Goal: Information Seeking & Learning: Find specific fact

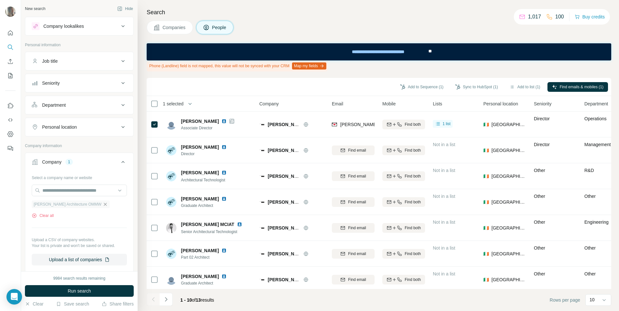
click at [103, 204] on icon "button" at bounding box center [105, 204] width 5 height 5
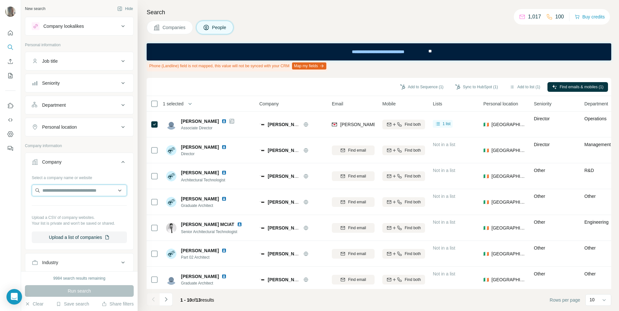
click at [81, 190] on input "text" at bounding box center [79, 191] width 95 height 12
click at [43, 193] on input "**********" at bounding box center [79, 191] width 95 height 12
click at [44, 192] on input "**********" at bounding box center [79, 191] width 95 height 12
click at [44, 190] on input "**********" at bounding box center [79, 191] width 95 height 12
click at [46, 191] on input "**********" at bounding box center [79, 191] width 95 height 12
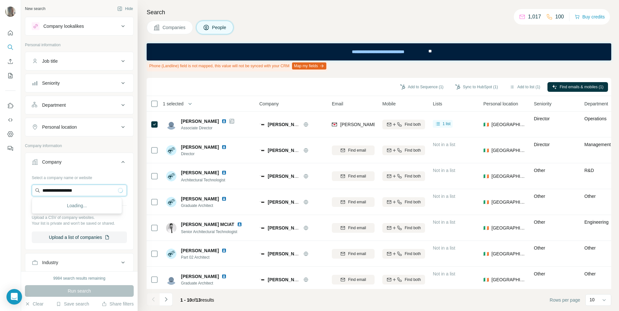
click at [54, 193] on input "**********" at bounding box center [79, 191] width 95 height 12
click at [90, 195] on input "**********" at bounding box center [79, 191] width 95 height 12
type input "**********"
click at [54, 205] on p "Midgard" at bounding box center [65, 205] width 31 height 6
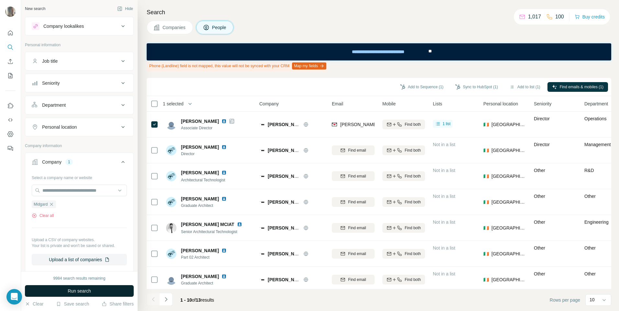
click at [89, 294] on span "Run search" at bounding box center [79, 291] width 23 height 6
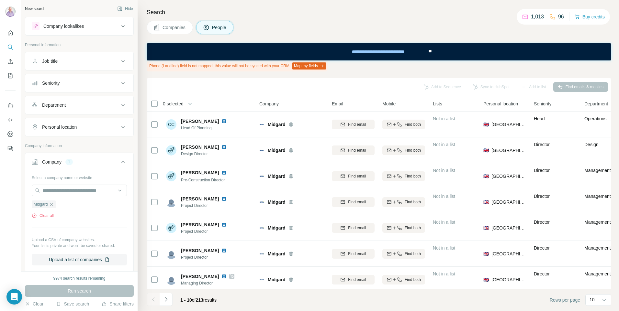
click at [175, 32] on button "Companies" at bounding box center [170, 28] width 46 height 14
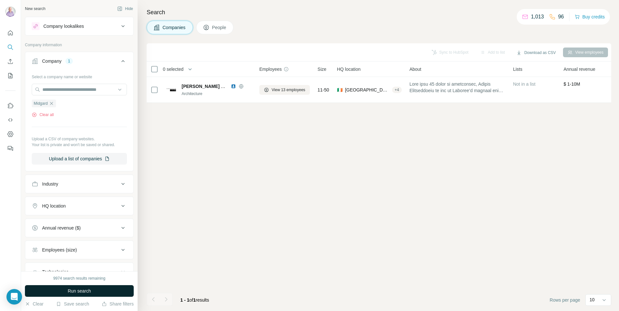
click at [70, 293] on span "Run search" at bounding box center [79, 291] width 23 height 6
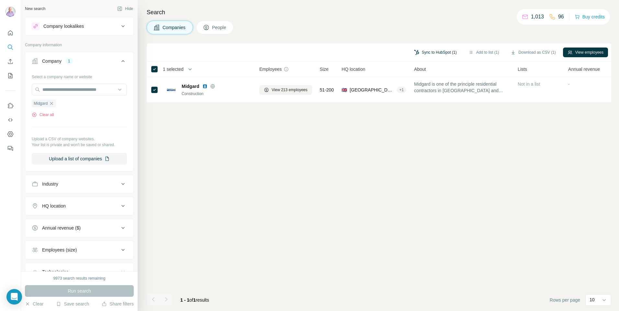
click at [438, 51] on button "Sync to HubSpot (1)" at bounding box center [435, 53] width 52 height 10
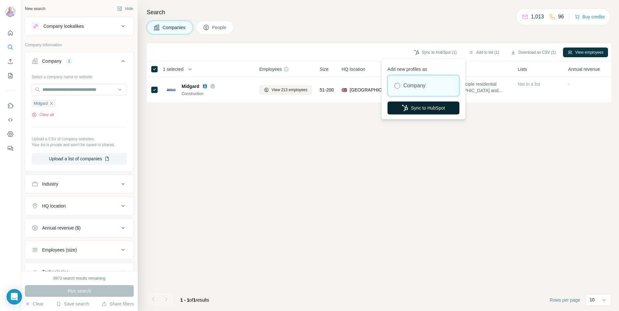
click at [406, 107] on icon "button" at bounding box center [405, 108] width 6 height 6
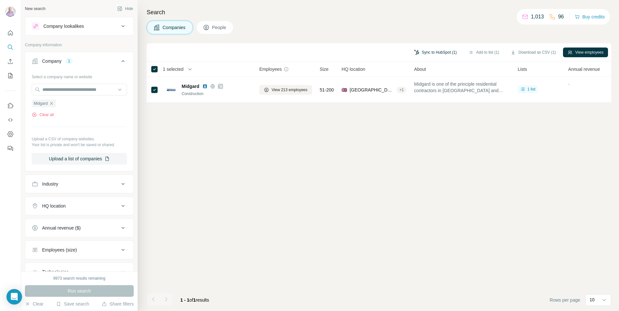
click at [423, 55] on button "Sync to HubSpot (1)" at bounding box center [435, 53] width 52 height 10
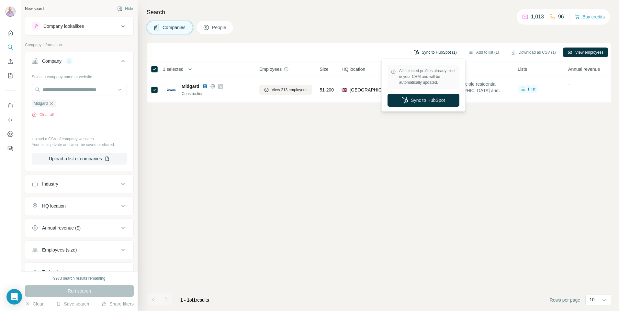
click at [423, 55] on button "Sync to HubSpot (1)" at bounding box center [435, 53] width 52 height 10
click at [283, 231] on div "Sync to HubSpot (1) Add to list (1) Download as CSV (1) View employees 1 select…" at bounding box center [379, 177] width 464 height 268
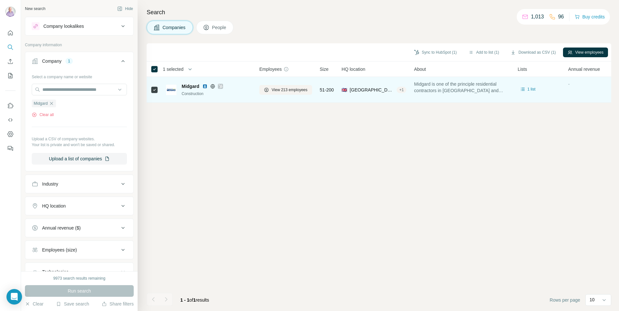
click at [282, 84] on div "View 213 employees" at bounding box center [285, 90] width 53 height 18
click at [284, 92] on span "View 213 employees" at bounding box center [289, 90] width 36 height 6
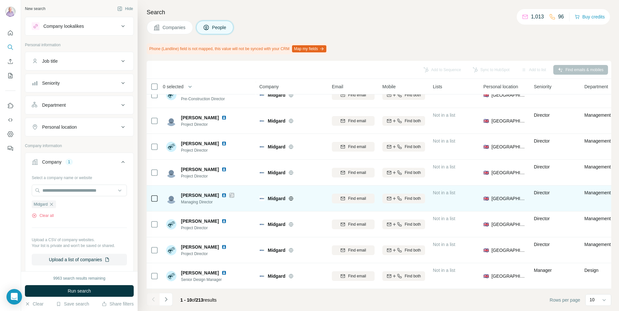
scroll to position [67, 0]
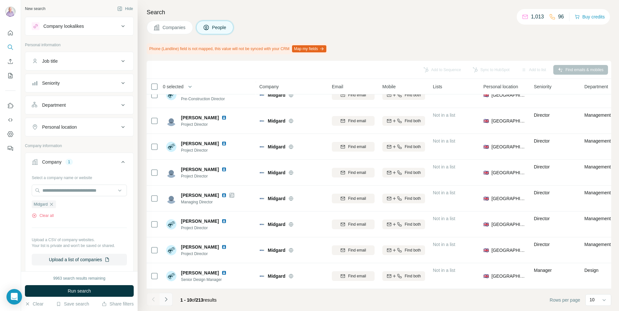
click at [163, 297] on icon "Navigate to next page" at bounding box center [166, 299] width 6 height 6
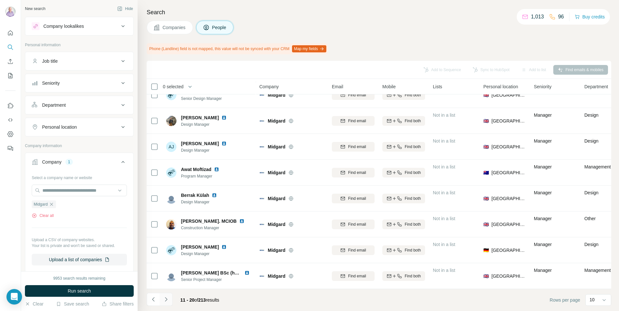
click at [168, 300] on icon "Navigate to next page" at bounding box center [166, 299] width 6 height 6
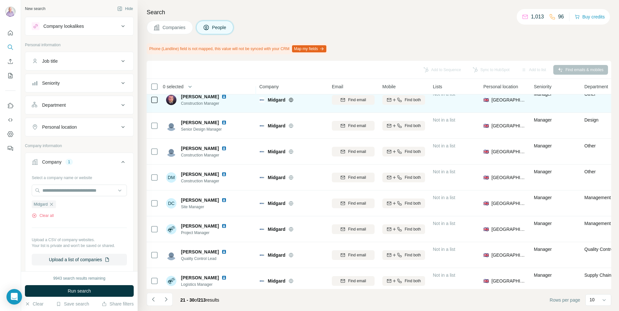
scroll to position [65, 0]
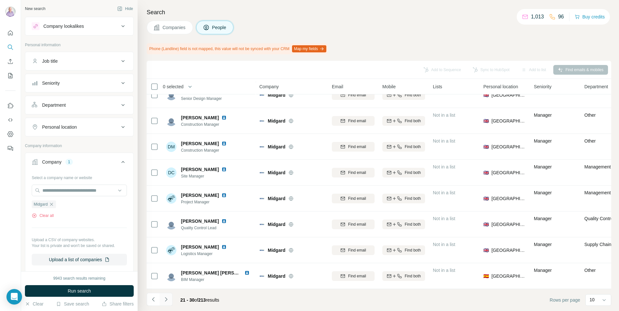
click at [165, 302] on icon "Navigate to next page" at bounding box center [166, 299] width 6 height 6
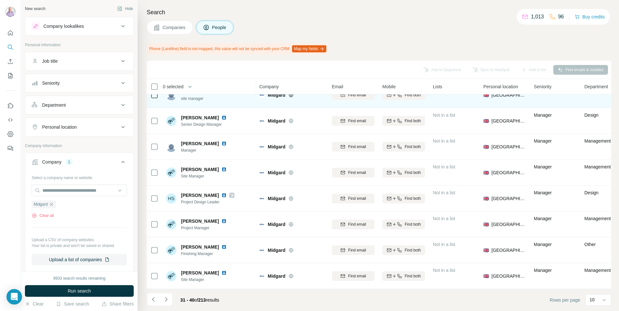
scroll to position [67, 0]
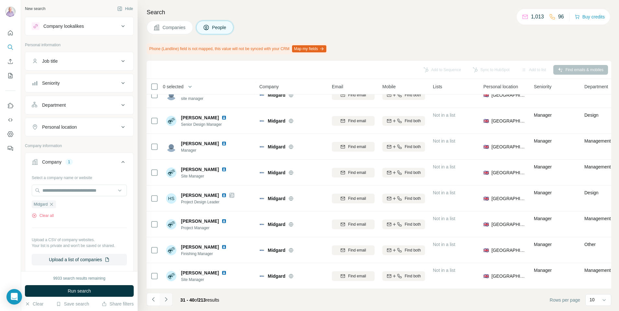
click at [165, 301] on icon "Navigate to next page" at bounding box center [166, 299] width 6 height 6
click at [166, 304] on button "Navigate to next page" at bounding box center [166, 299] width 13 height 13
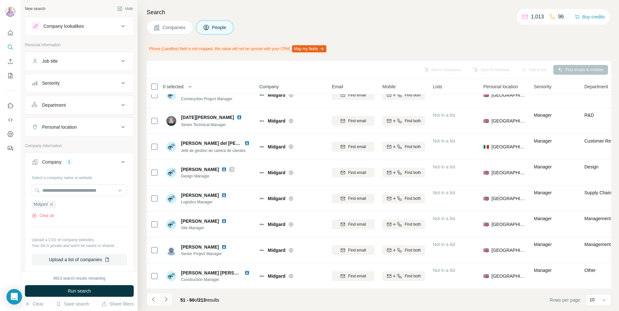
click at [165, 297] on icon "Navigate to next page" at bounding box center [166, 299] width 6 height 6
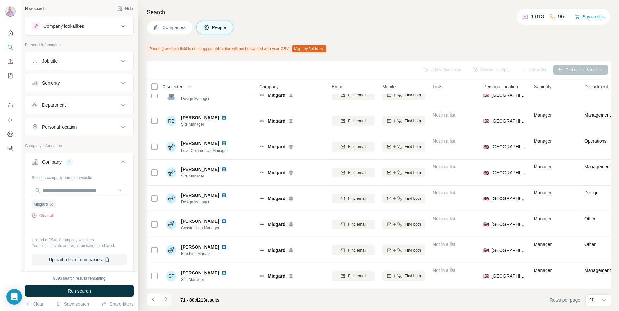
click at [165, 297] on icon "Navigate to next page" at bounding box center [166, 299] width 6 height 6
click at [149, 299] on button "Navigate to previous page" at bounding box center [153, 299] width 13 height 13
click at [150, 299] on icon "Navigate to previous page" at bounding box center [153, 299] width 6 height 6
click at [151, 302] on icon "Navigate to previous page" at bounding box center [153, 299] width 6 height 6
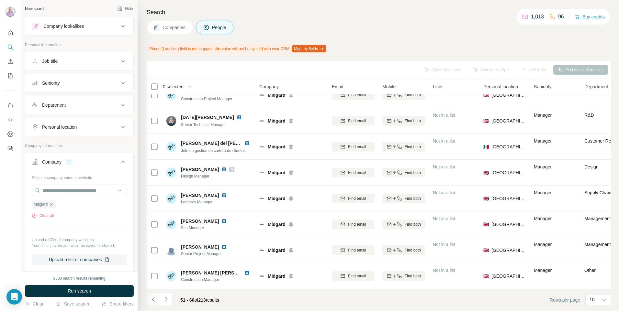
click at [151, 301] on icon "Navigate to previous page" at bounding box center [153, 299] width 6 height 6
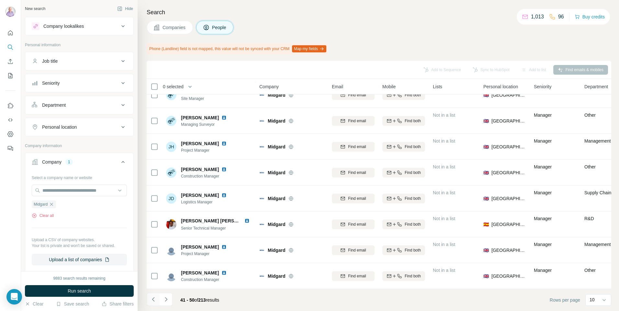
click at [151, 300] on icon "Navigate to previous page" at bounding box center [153, 299] width 6 height 6
click at [606, 300] on icon at bounding box center [603, 300] width 6 height 6
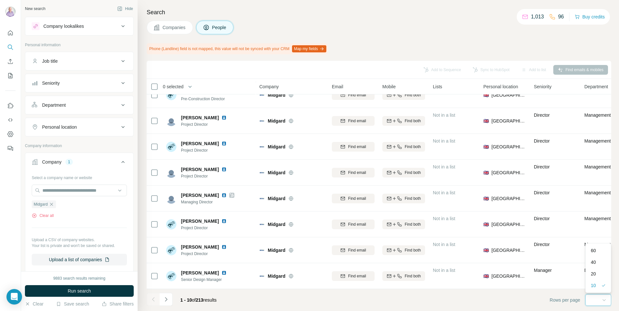
scroll to position [0, 0]
click at [604, 250] on div "60" at bounding box center [597, 251] width 15 height 6
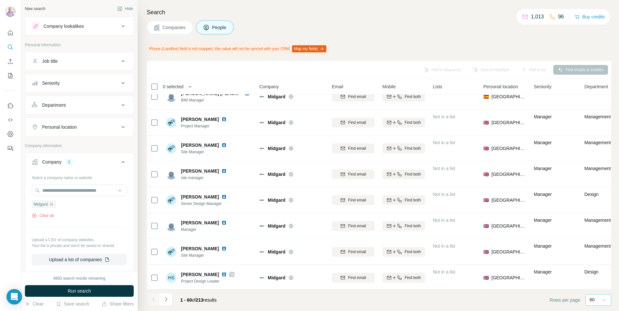
scroll to position [776, 0]
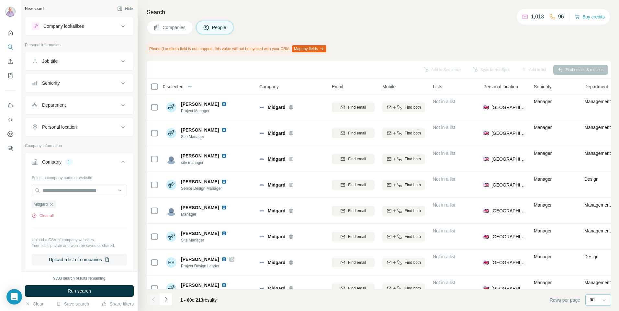
click at [193, 85] on icon "button" at bounding box center [190, 86] width 6 height 6
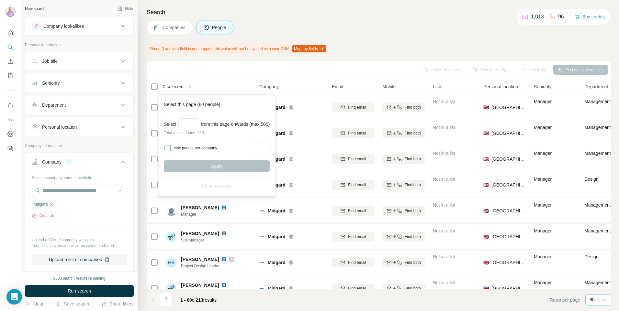
click at [193, 85] on icon "button" at bounding box center [190, 86] width 6 height 6
click at [188, 89] on icon "button" at bounding box center [190, 86] width 6 height 6
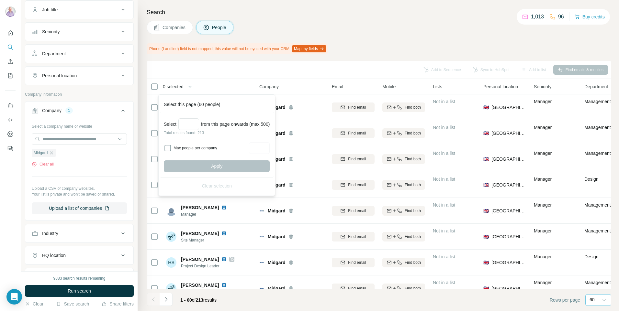
scroll to position [36, 0]
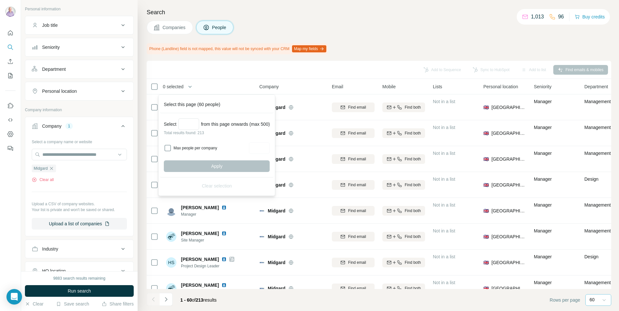
click at [78, 31] on button "Job title" at bounding box center [79, 25] width 108 height 16
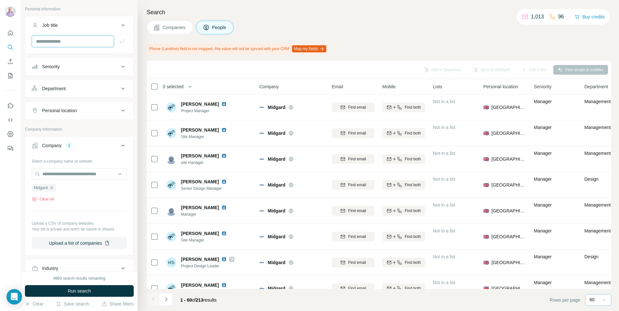
click at [69, 44] on input "text" at bounding box center [73, 42] width 82 height 12
type input "******"
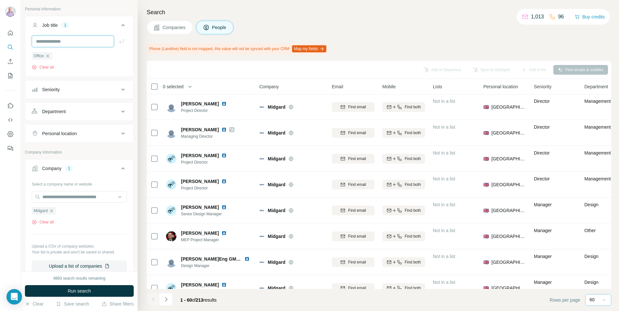
scroll to position [129, 0]
click at [109, 293] on button "Run search" at bounding box center [79, 291] width 109 height 12
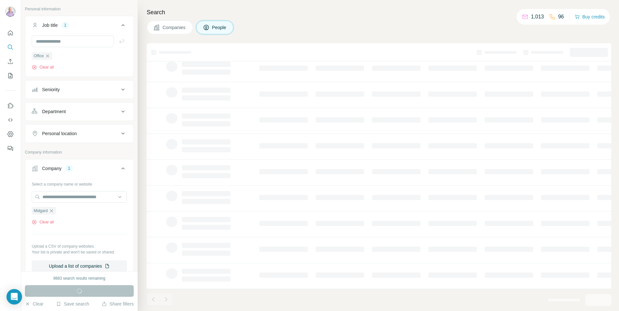
scroll to position [0, 0]
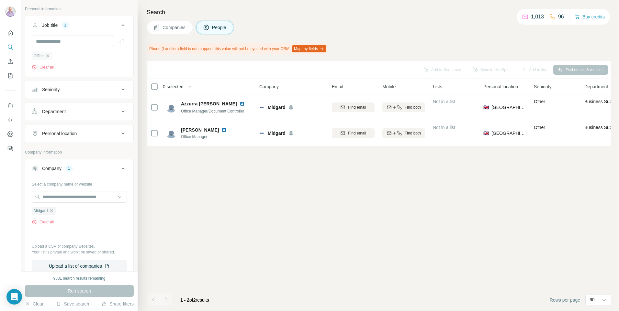
click at [49, 56] on icon "button" at bounding box center [47, 55] width 5 height 5
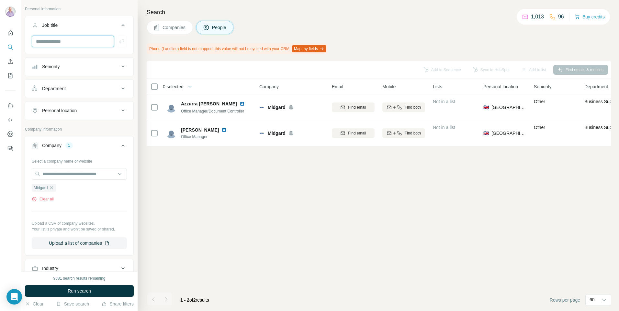
click at [51, 42] on input "text" at bounding box center [73, 42] width 82 height 12
type input "*"
type input "*******"
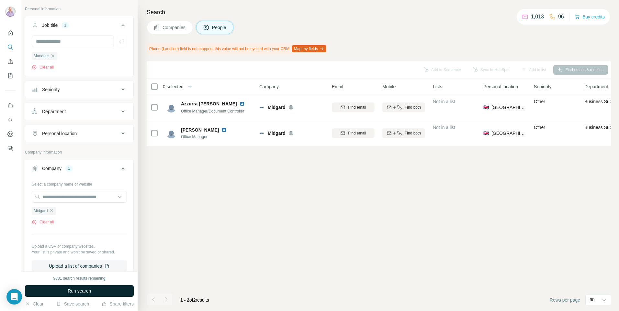
click at [107, 293] on button "Run search" at bounding box center [79, 291] width 109 height 12
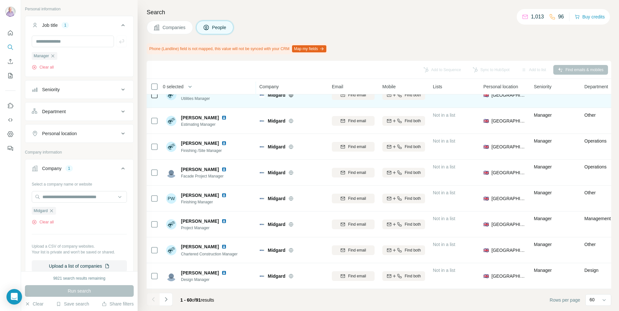
scroll to position [1361, 0]
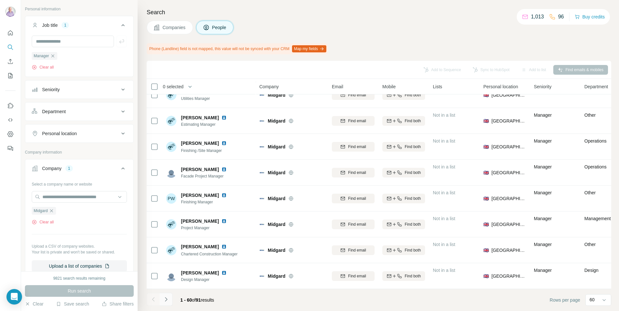
click at [171, 300] on button "Navigate to next page" at bounding box center [166, 299] width 13 height 13
click at [155, 298] on icon "Navigate to previous page" at bounding box center [153, 299] width 6 height 6
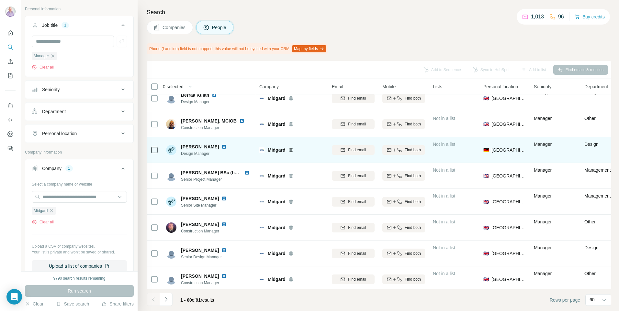
scroll to position [126, 0]
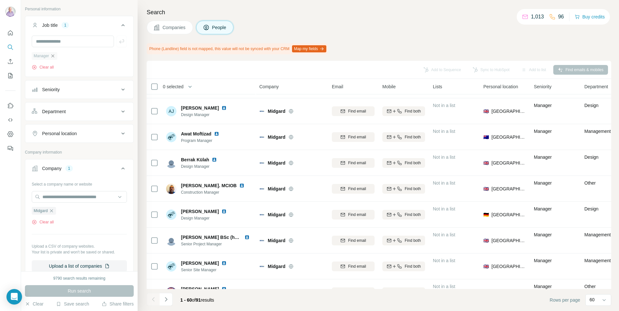
click at [54, 55] on icon "button" at bounding box center [52, 55] width 3 height 3
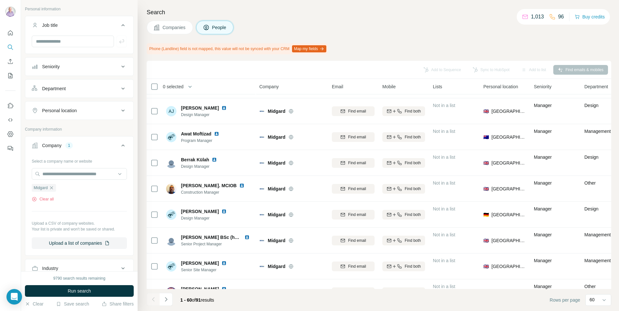
click at [113, 45] on div at bounding box center [79, 42] width 95 height 12
click at [104, 295] on button "Run search" at bounding box center [79, 291] width 109 height 12
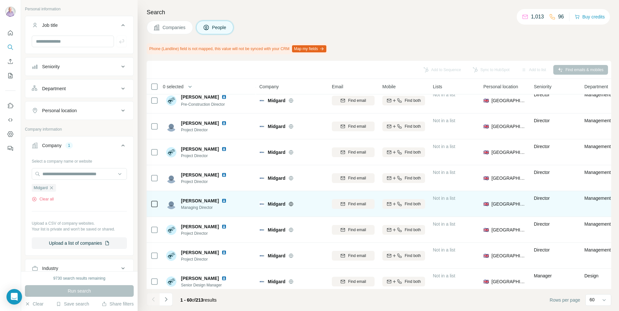
scroll to position [65, 0]
